Goal: Transaction & Acquisition: Purchase product/service

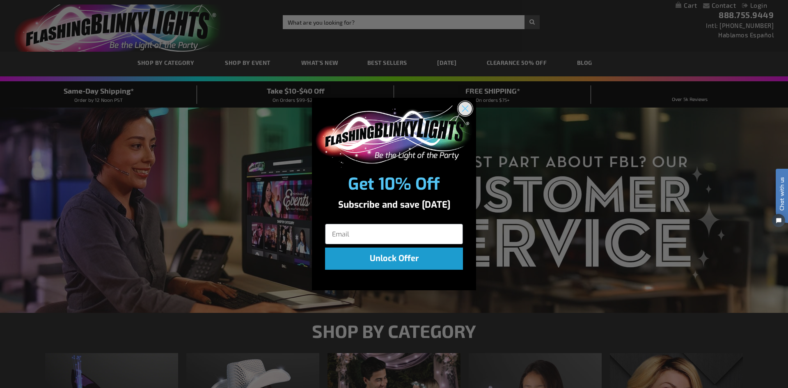
click at [468, 103] on circle "Close dialog" at bounding box center [466, 109] width 14 height 14
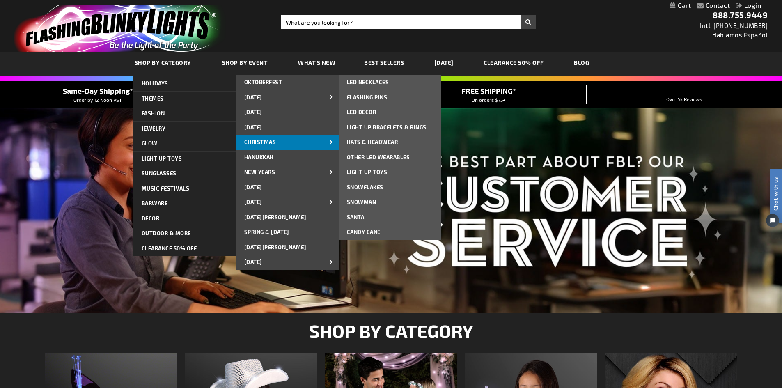
click at [273, 141] on span "CHRISTMAS" at bounding box center [260, 142] width 32 height 7
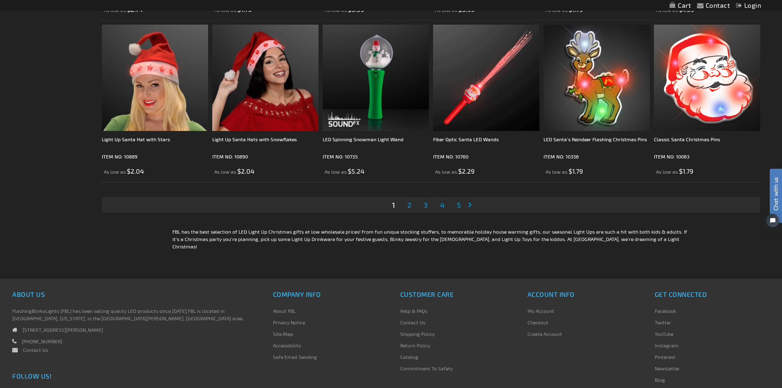
scroll to position [1765, 0]
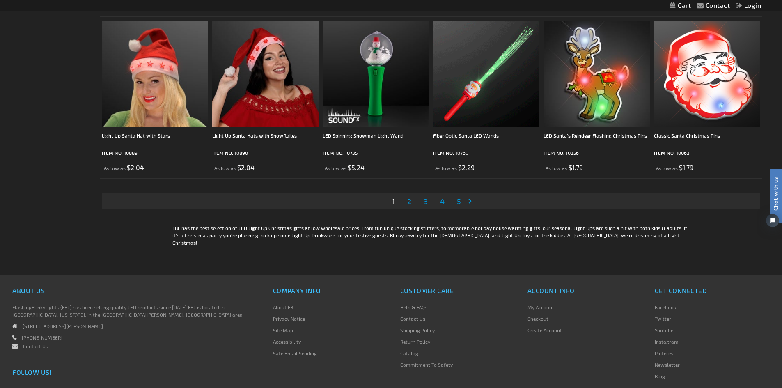
click at [411, 197] on span "2" at bounding box center [409, 201] width 4 height 9
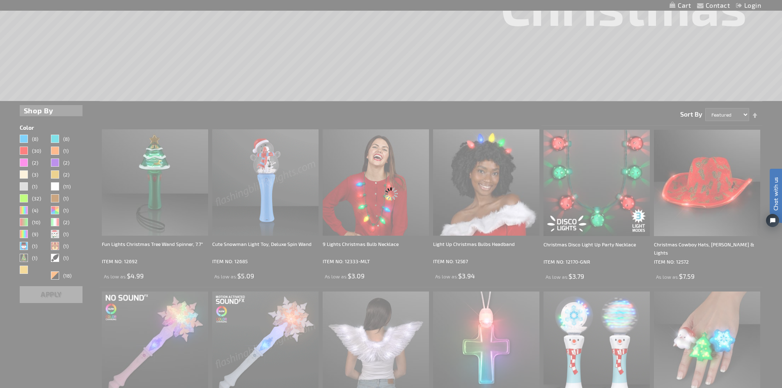
scroll to position [104, 0]
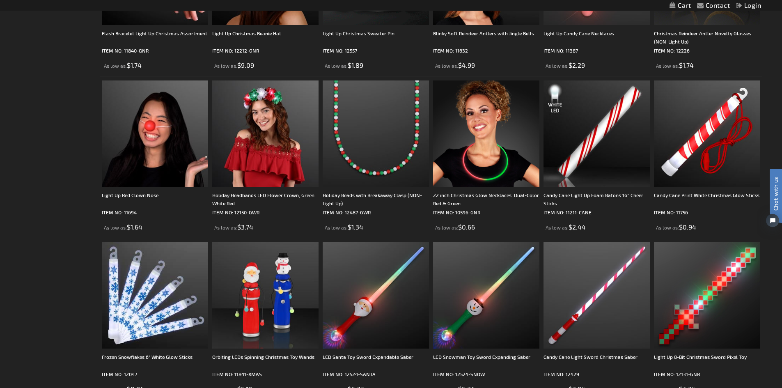
scroll to position [575, 0]
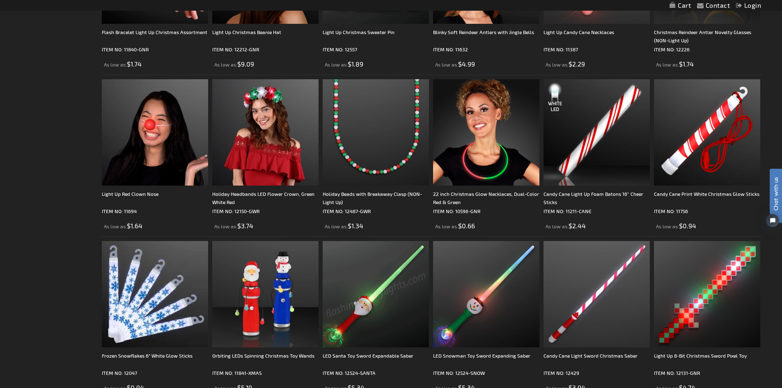
click at [366, 305] on img at bounding box center [376, 294] width 106 height 106
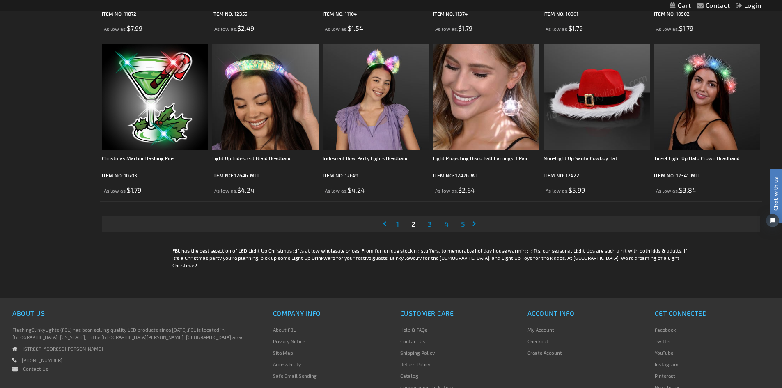
scroll to position [1765, 0]
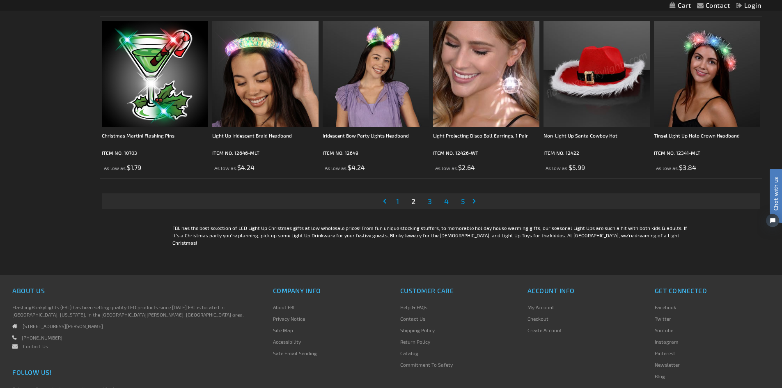
click at [430, 201] on span "3" at bounding box center [430, 201] width 4 height 9
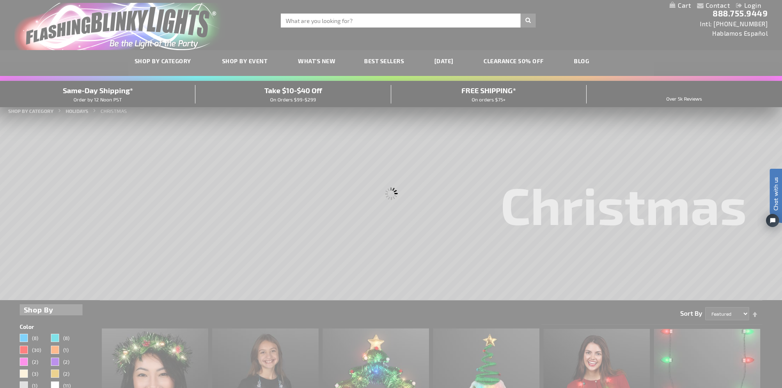
scroll to position [0, 0]
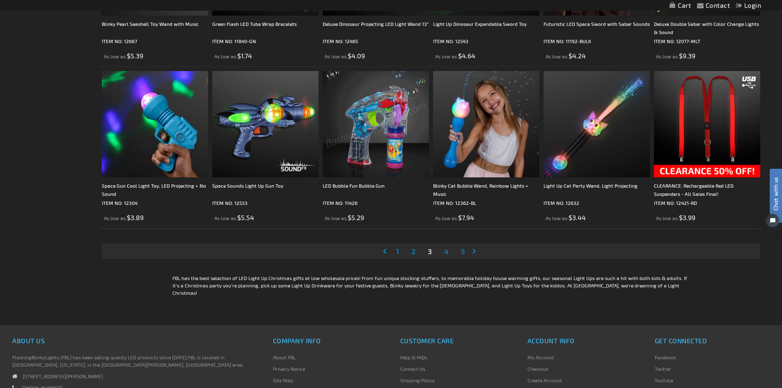
scroll to position [1765, 0]
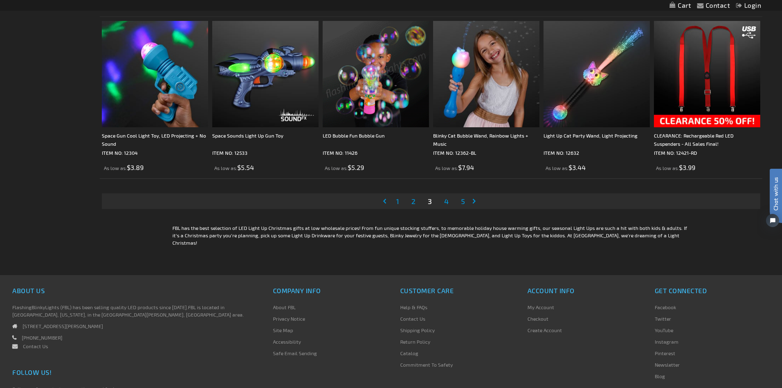
click at [449, 201] on span "4" at bounding box center [446, 201] width 5 height 9
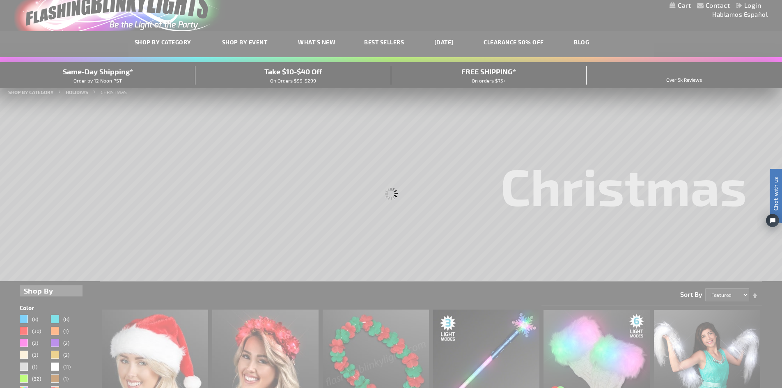
scroll to position [3, 0]
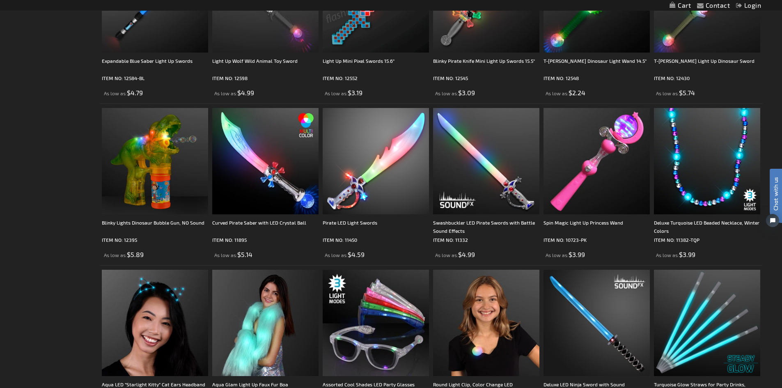
scroll to position [1396, 0]
